Goal: Contribute content: Add original content to the website for others to see

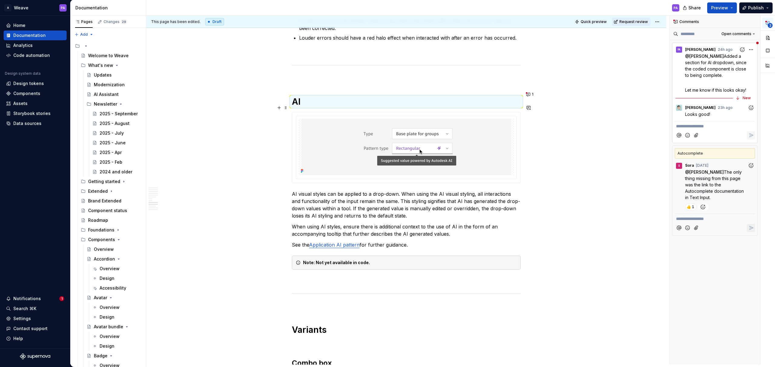
scroll to position [2689, 0]
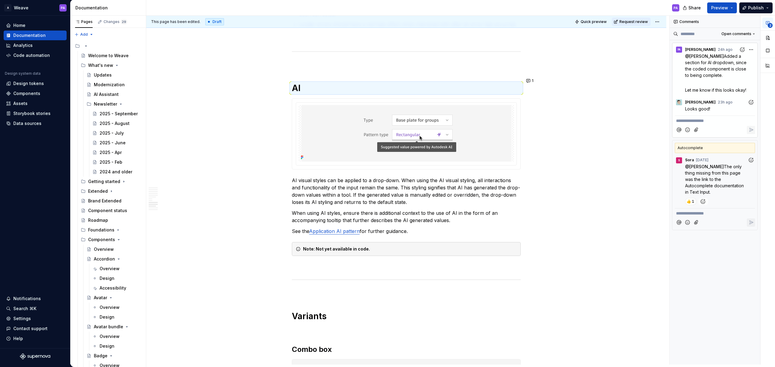
click at [750, 102] on icon "Add reaction" at bounding box center [751, 102] width 6 height 6
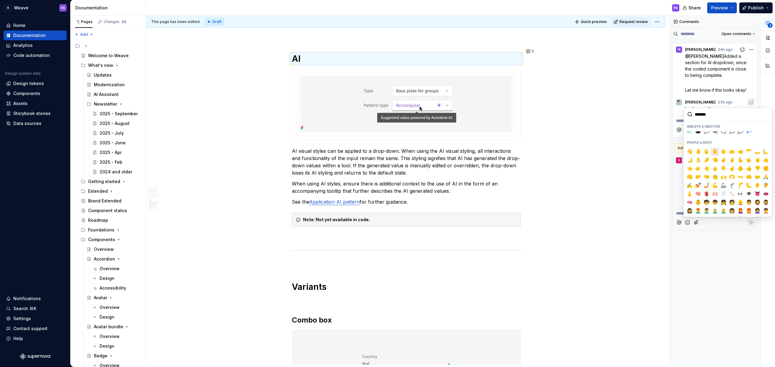
scroll to position [134, 0]
click at [747, 168] on span "👍️" at bounding box center [748, 170] width 5 height 6
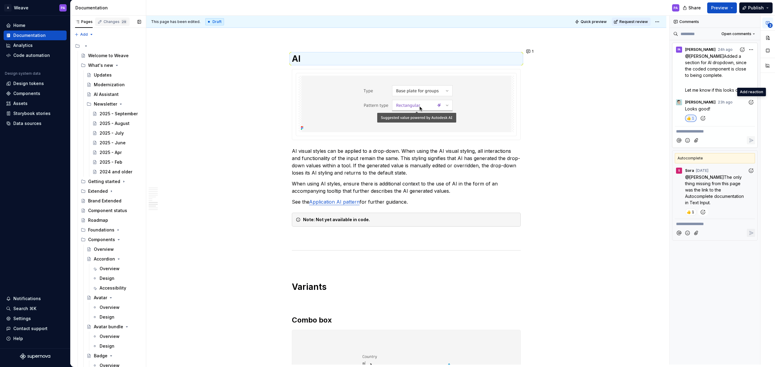
click at [112, 22] on div "Changes 29" at bounding box center [115, 21] width 24 height 5
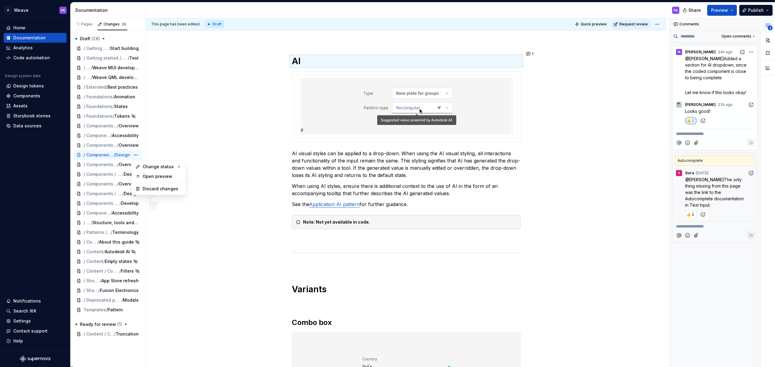
click at [759, 12] on html "A Weave PA Home Documentation Analytics Code automation Design system data Desi…" at bounding box center [387, 183] width 775 height 367
click at [765, 11] on button "Publish" at bounding box center [755, 10] width 33 height 11
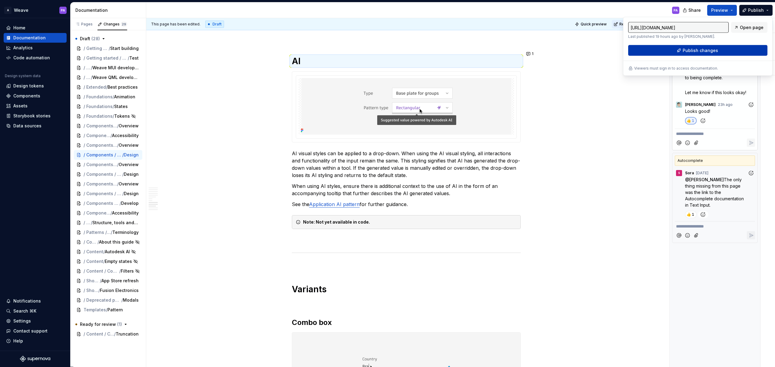
click at [695, 50] on span "Publish changes" at bounding box center [699, 51] width 35 height 6
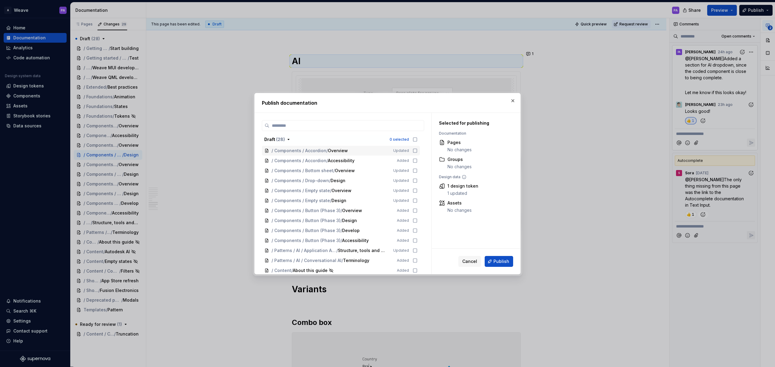
scroll to position [119, 0]
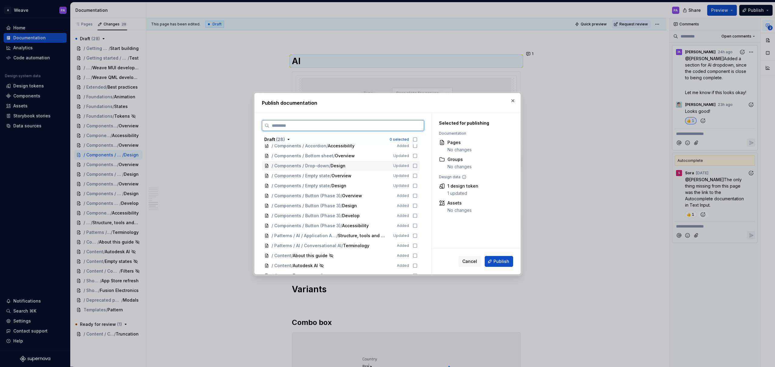
click at [413, 164] on icon at bounding box center [415, 166] width 4 height 4
click at [498, 261] on span "Publish" at bounding box center [501, 261] width 16 height 6
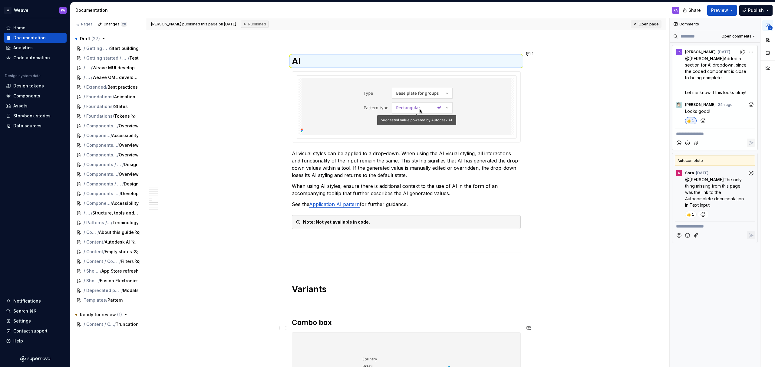
type textarea "*"
